Goal: Task Accomplishment & Management: Manage account settings

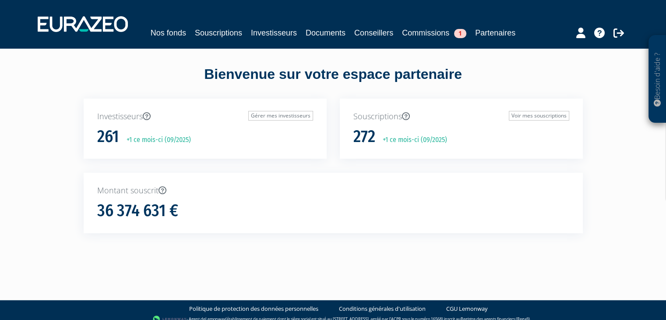
click at [193, 126] on div "Investisseurs Gérer mes investisseurs 261 +1 ce mois-ci (09/2025)" at bounding box center [205, 129] width 243 height 60
click at [258, 118] on link "Gérer mes investisseurs" at bounding box center [280, 116] width 65 height 10
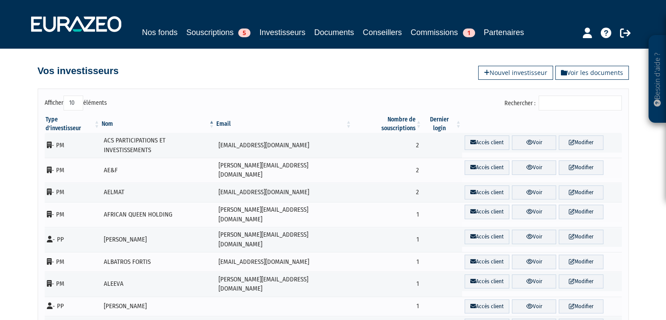
click at [560, 96] on input "Rechercher :" at bounding box center [580, 102] width 83 height 15
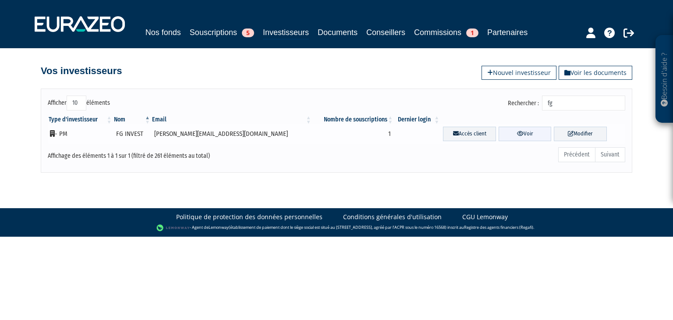
type input "fg"
click at [519, 137] on link "Voir" at bounding box center [524, 134] width 53 height 14
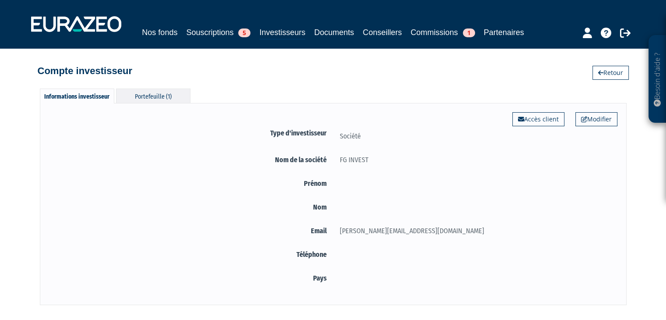
click at [142, 96] on div "Portefeuille (1)" at bounding box center [153, 95] width 74 height 14
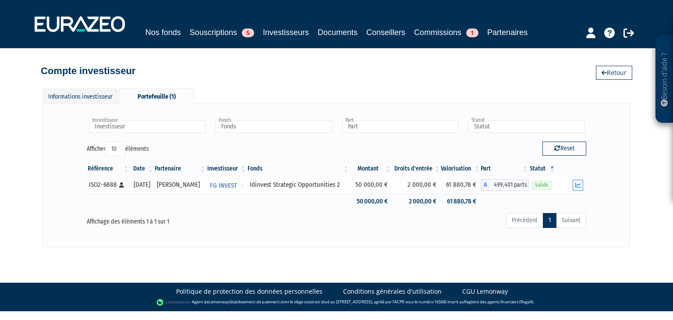
click at [582, 186] on button "button" at bounding box center [578, 185] width 11 height 11
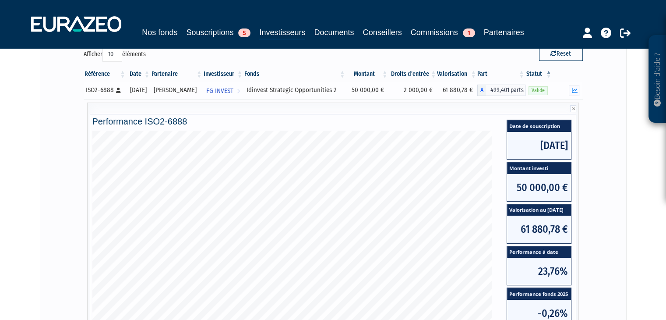
scroll to position [95, 0]
